Goal: Contribute content: Add original content to the website for others to see

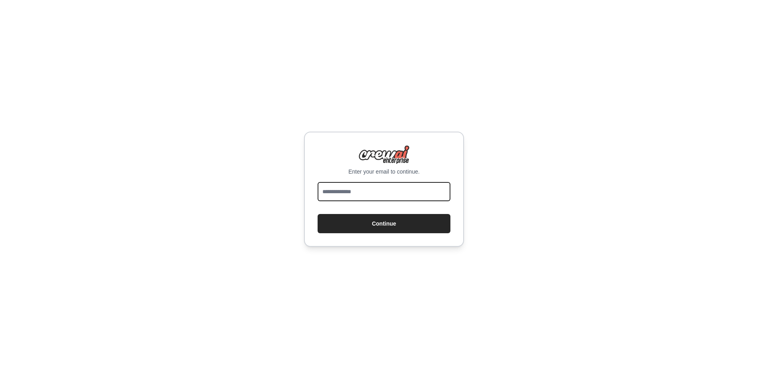
click at [405, 189] on input "email" at bounding box center [384, 191] width 133 height 19
type input "**********"
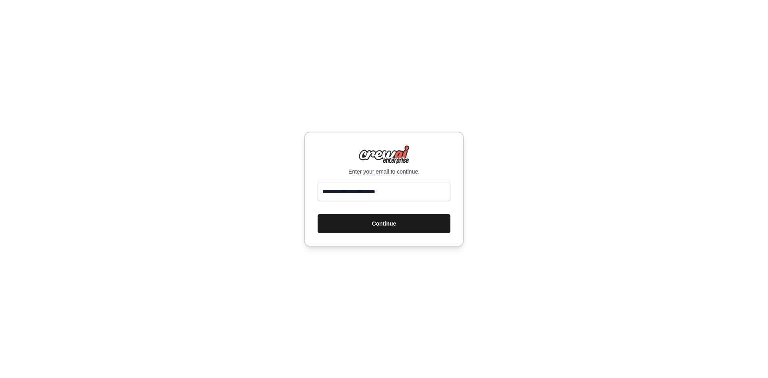
click at [378, 222] on button "Continue" at bounding box center [384, 223] width 133 height 19
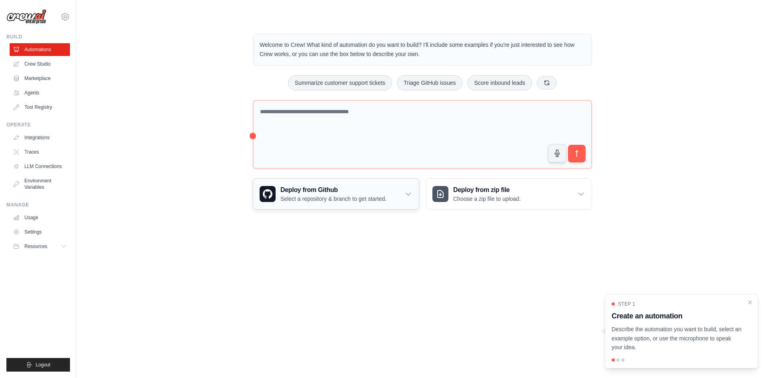
click at [401, 198] on div "Deploy from Github Select a repository & branch to get started." at bounding box center [336, 194] width 166 height 30
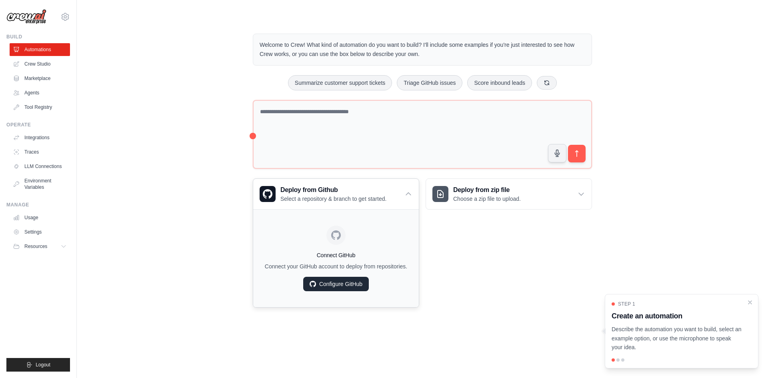
click at [343, 291] on link "Configure GitHub" at bounding box center [336, 284] width 66 height 14
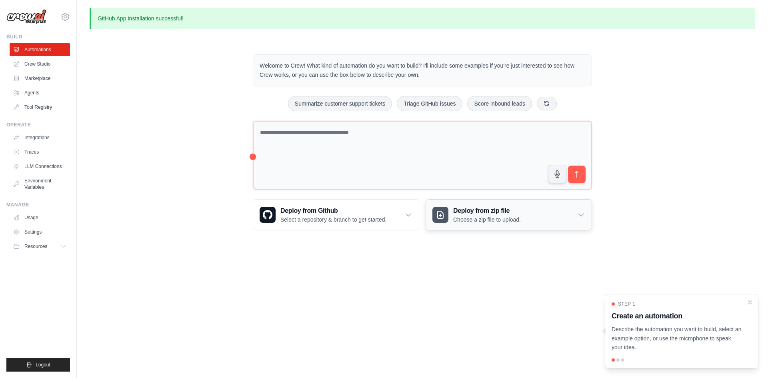
click at [486, 223] on p "Choose a zip file to upload." at bounding box center [487, 220] width 68 height 8
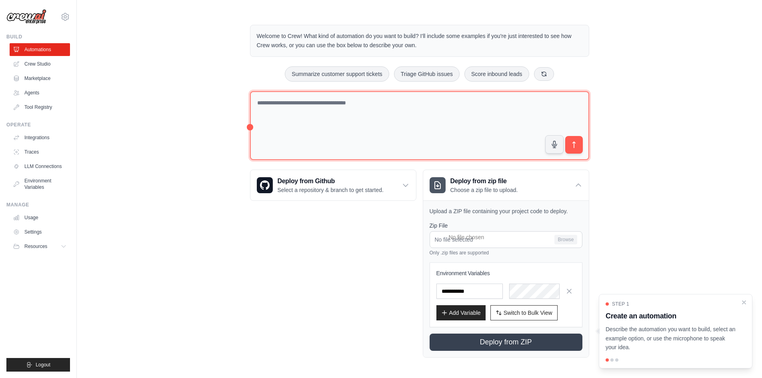
scroll to position [29, 0]
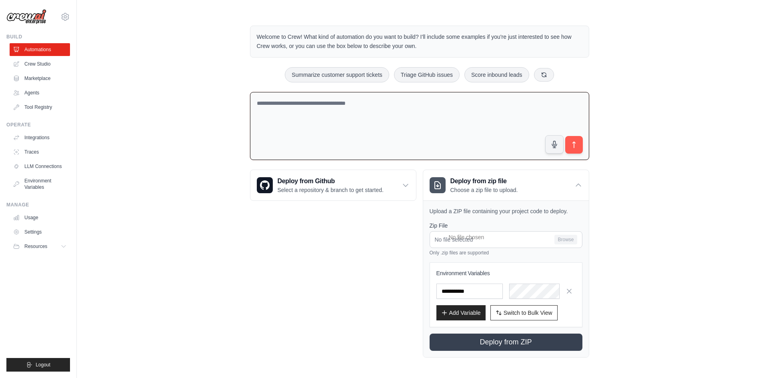
click at [422, 108] on textarea at bounding box center [419, 126] width 339 height 68
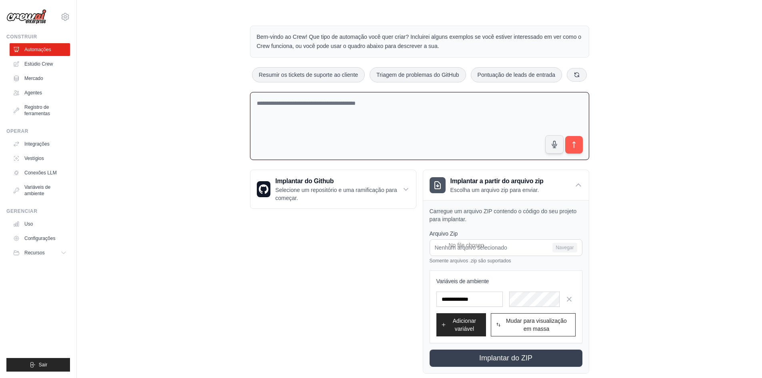
click at [314, 132] on textarea at bounding box center [419, 126] width 339 height 68
paste textarea "**********"
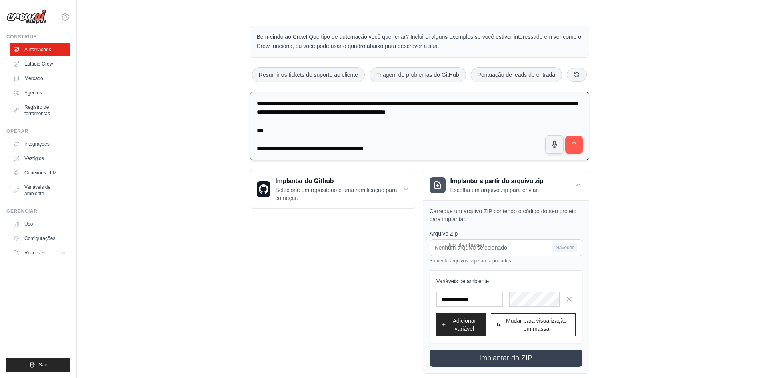
scroll to position [447, 0]
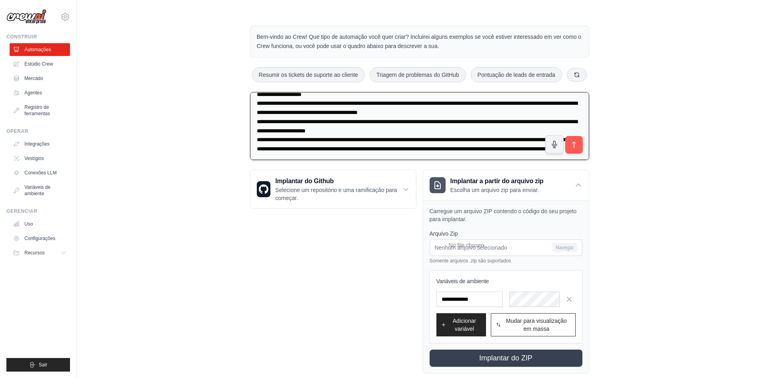
click at [314, 132] on textarea at bounding box center [419, 126] width 339 height 68
type textarea "**********"
click at [579, 154] on button "submit" at bounding box center [574, 145] width 18 height 18
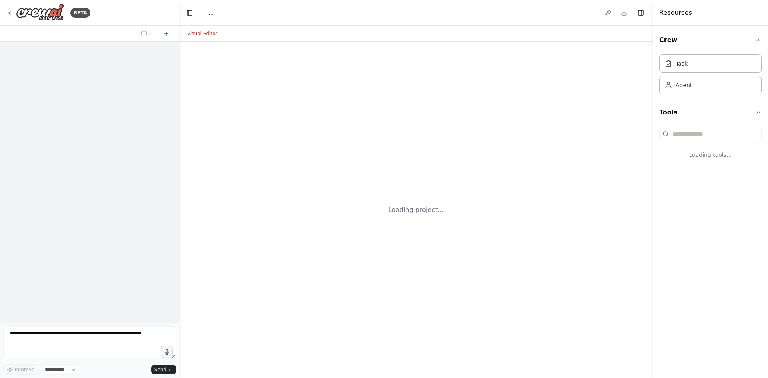
select select "****"
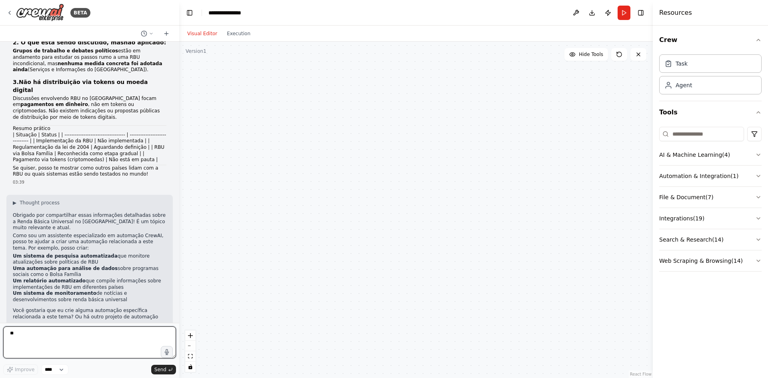
scroll to position [171, 0]
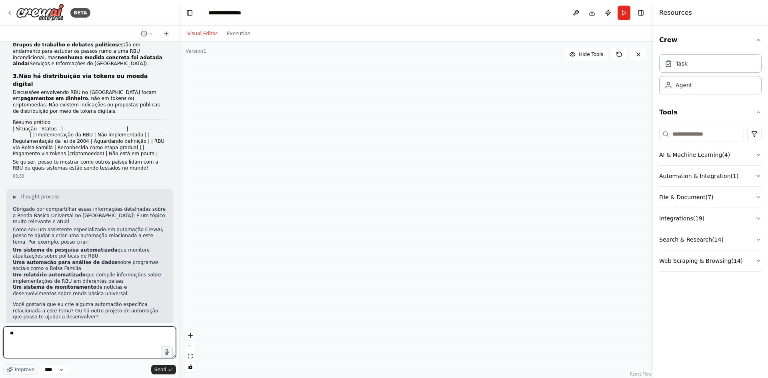
type textarea "*"
click at [162, 341] on textarea at bounding box center [89, 342] width 173 height 32
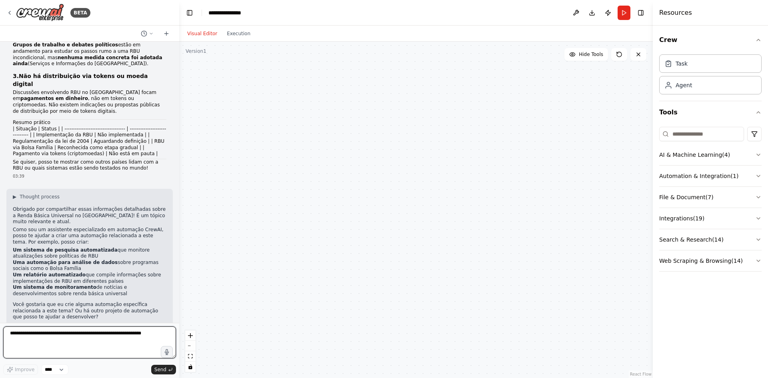
drag, startPoint x: 159, startPoint y: 340, endPoint x: 0, endPoint y: 341, distance: 158.8
click at [0, 341] on div "BETA Parece que você está perguntando se a questão da Renda Básica Universal (R…" at bounding box center [89, 189] width 179 height 378
click at [149, 332] on textarea at bounding box center [89, 342] width 173 height 32
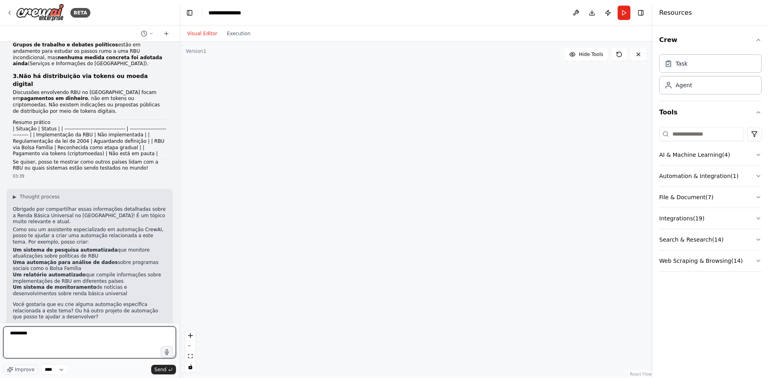
type textarea "**********"
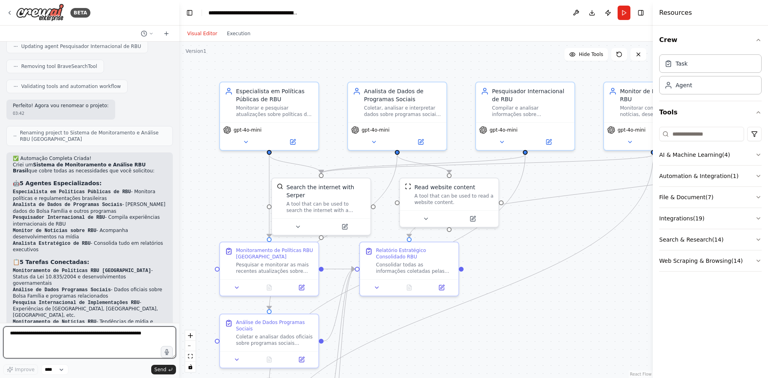
scroll to position [1211, 0]
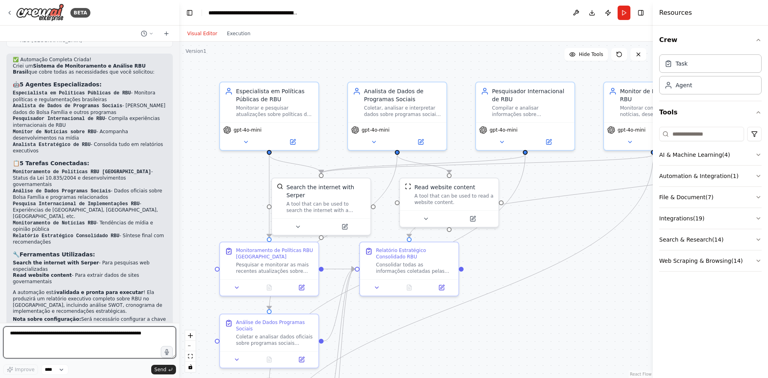
click at [119, 332] on textarea at bounding box center [89, 342] width 173 height 32
paste textarea "**********"
type textarea "**********"
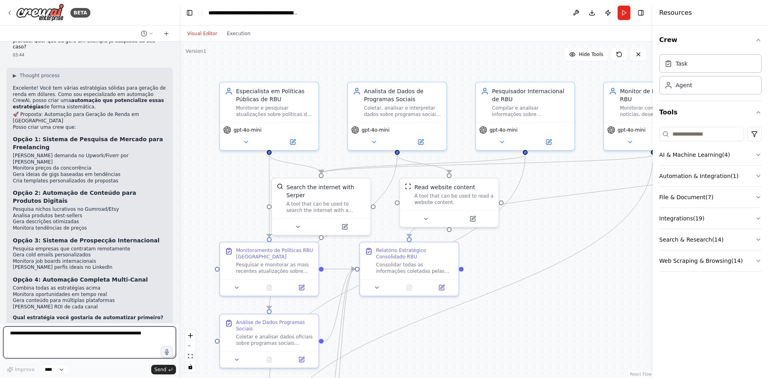
scroll to position [2200, 0]
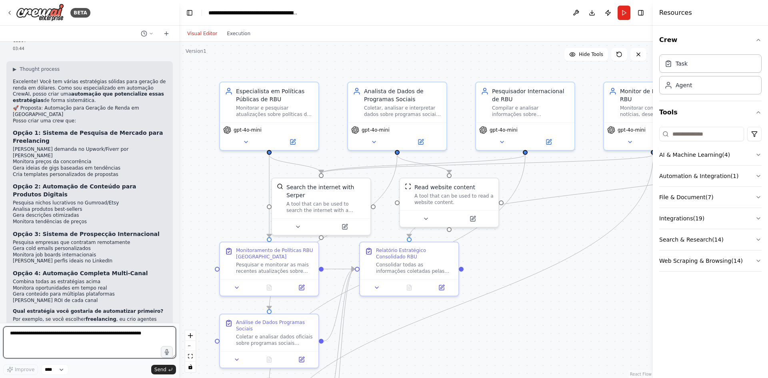
click at [114, 332] on textarea at bounding box center [89, 342] width 173 height 32
click at [90, 316] on div "Parece que você está perguntando se a questão da Renda Básica Universal (RBU) j…" at bounding box center [89, 182] width 179 height 281
click at [79, 339] on textarea at bounding box center [89, 342] width 173 height 32
type textarea "********"
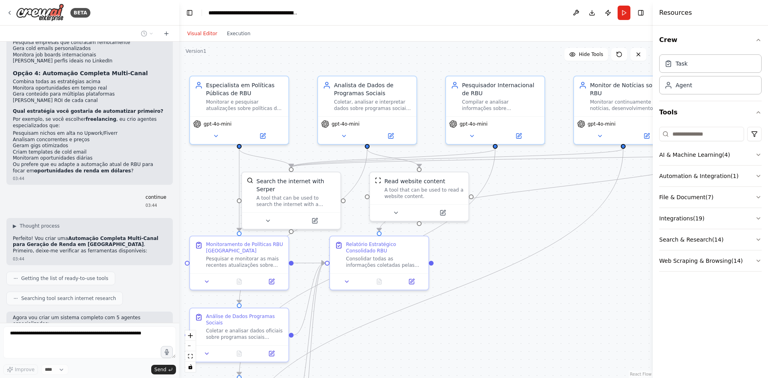
scroll to position [2427, 0]
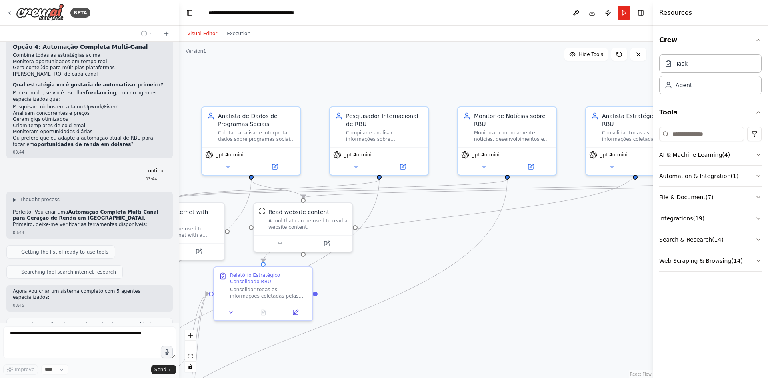
drag, startPoint x: 609, startPoint y: 226, endPoint x: 440, endPoint y: 265, distance: 174.1
click at [440, 265] on div ".deletable-edge-delete-btn { width: 20px; height: 20px; border: 0px solid #ffff…" at bounding box center [416, 210] width 474 height 336
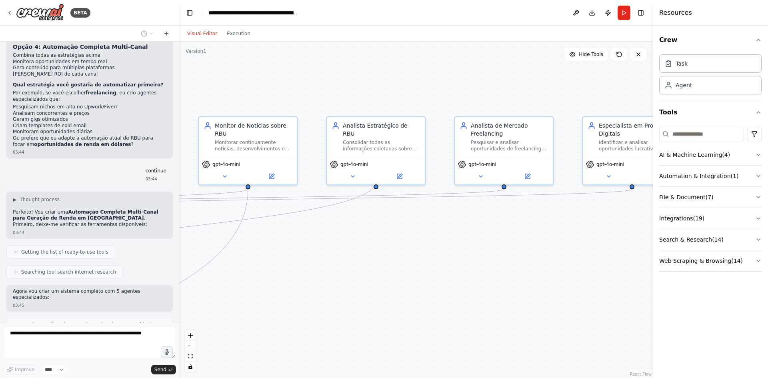
drag, startPoint x: 541, startPoint y: 266, endPoint x: 284, endPoint y: 266, distance: 256.5
click at [284, 266] on div ".deletable-edge-delete-btn { width: 20px; height: 20px; border: 0px solid #ffff…" at bounding box center [416, 210] width 474 height 336
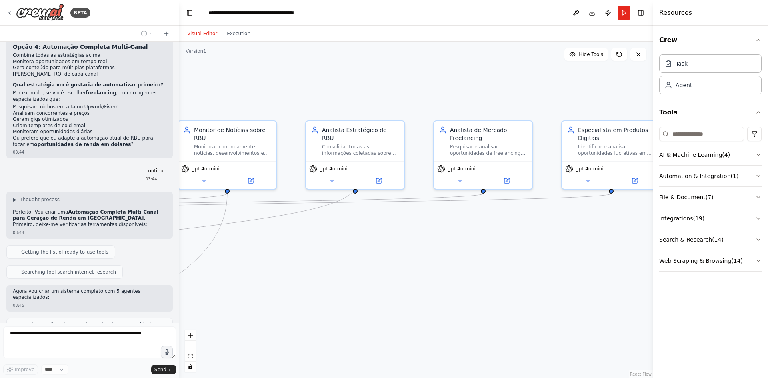
scroll to position [2453, 0]
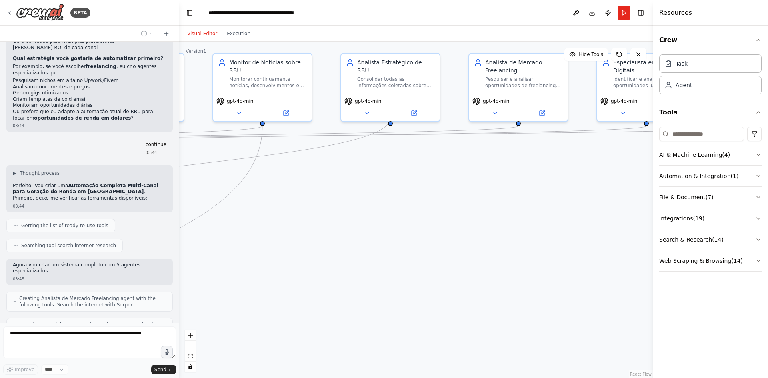
drag, startPoint x: 486, startPoint y: 250, endPoint x: 642, endPoint y: 152, distance: 184.2
click at [642, 152] on div ".deletable-edge-delete-btn { width: 20px; height: 20px; border: 0px solid #ffff…" at bounding box center [416, 210] width 474 height 336
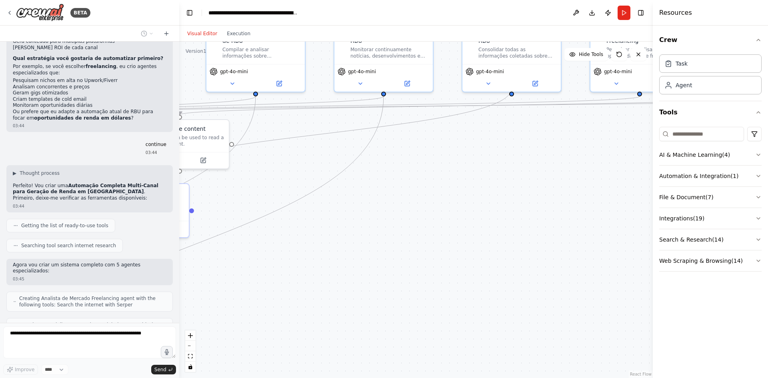
click at [438, 200] on div ".deletable-edge-delete-btn { width: 20px; height: 20px; border: 0px solid #ffff…" at bounding box center [416, 210] width 474 height 336
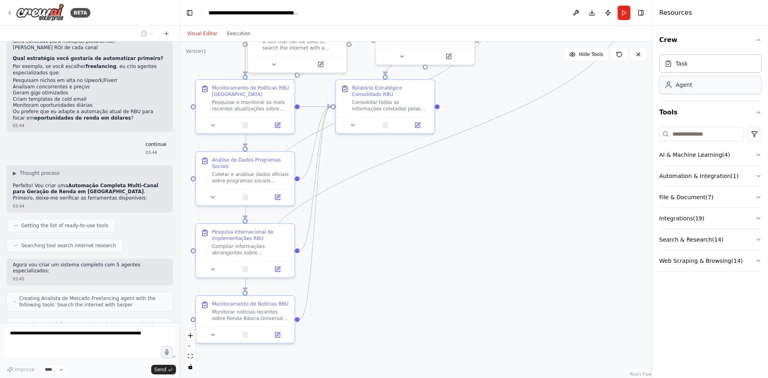
drag, startPoint x: 438, startPoint y: 200, endPoint x: 685, endPoint y: 90, distance: 269.9
click at [685, 90] on div "BETA Parece que você está perguntando se a questão da Renda Básica Universal (R…" at bounding box center [384, 189] width 768 height 378
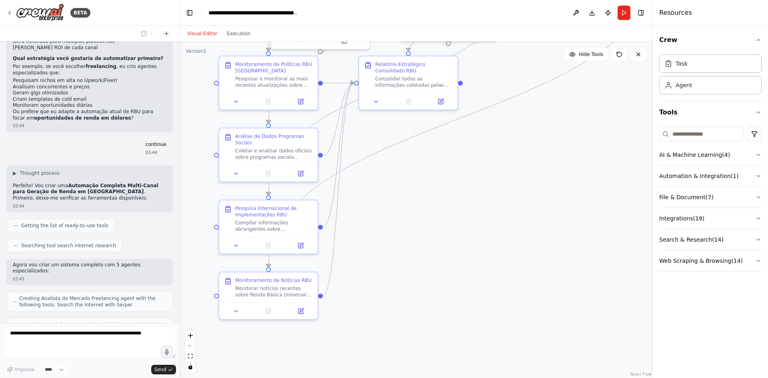
scroll to position [2480, 0]
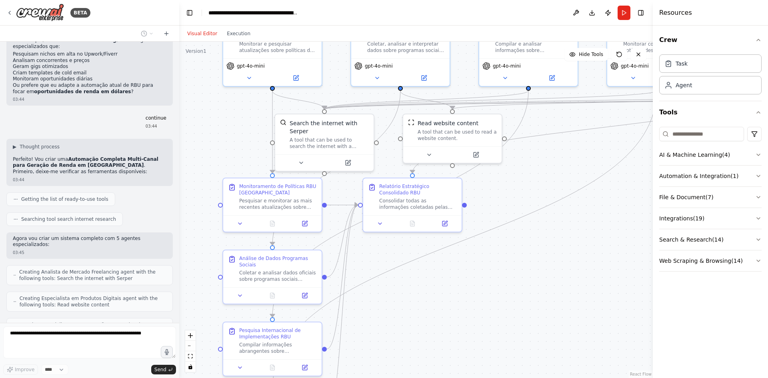
drag, startPoint x: 502, startPoint y: 213, endPoint x: 527, endPoint y: 318, distance: 108.2
click at [527, 318] on div ".deletable-edge-delete-btn { width: 20px; height: 20px; border: 0px solid #ffff…" at bounding box center [416, 210] width 474 height 336
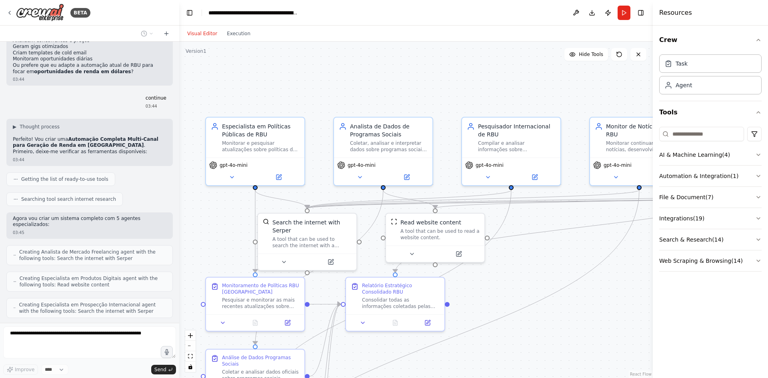
drag, startPoint x: 502, startPoint y: 202, endPoint x: 486, endPoint y: 300, distance: 99.7
click at [486, 300] on div ".deletable-edge-delete-btn { width: 20px; height: 20px; border: 0px solid #ffff…" at bounding box center [416, 210] width 474 height 336
click at [99, 320] on div "BETA Parece que você está perguntando se a questão da Renda Básica Universal (R…" at bounding box center [89, 189] width 179 height 378
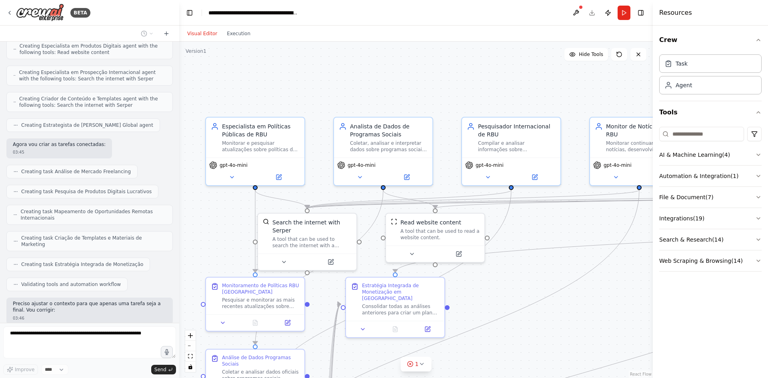
scroll to position [2752, 0]
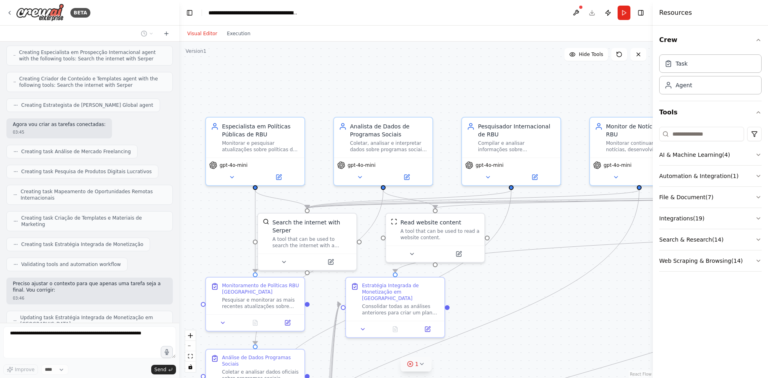
click at [422, 364] on icon at bounding box center [421, 364] width 3 height 2
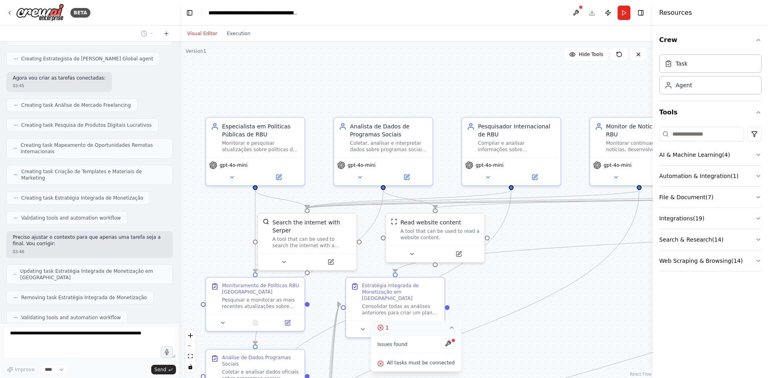
scroll to position [2805, 0]
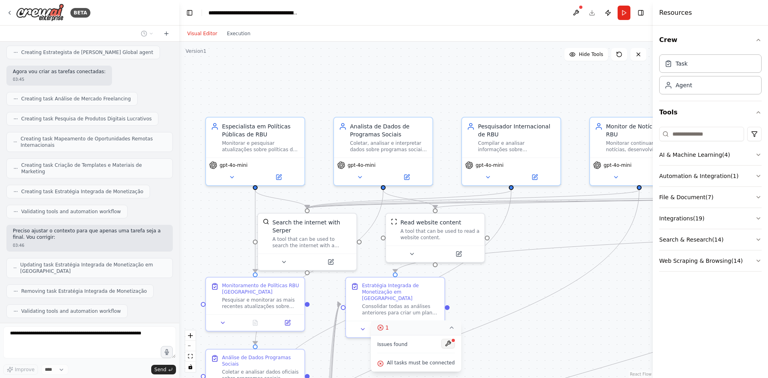
click at [441, 347] on button at bounding box center [448, 344] width 14 height 10
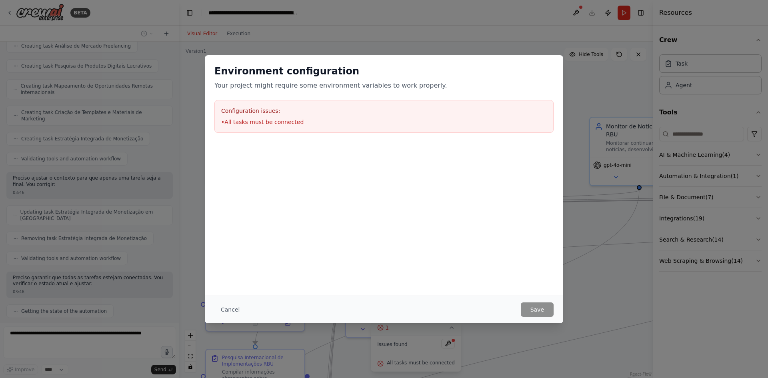
scroll to position [2864, 0]
click at [232, 307] on button "Cancel" at bounding box center [230, 309] width 32 height 14
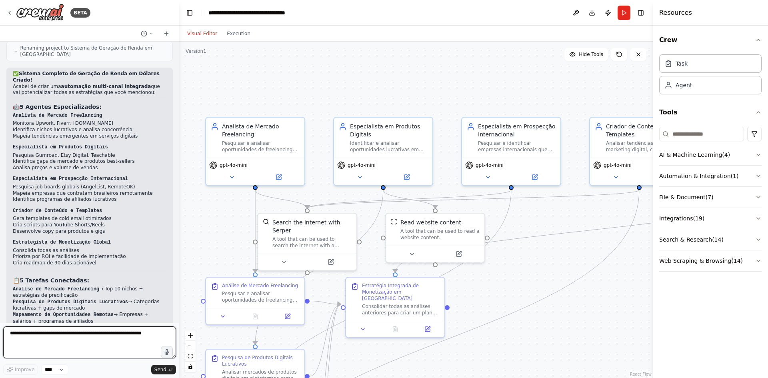
scroll to position [3529, 0]
